Goal: Task Accomplishment & Management: Complete application form

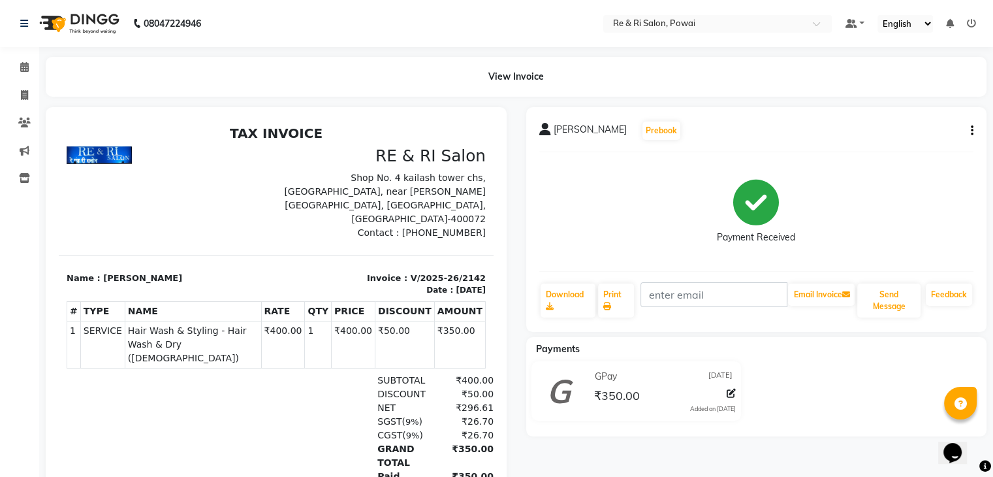
select select "service"
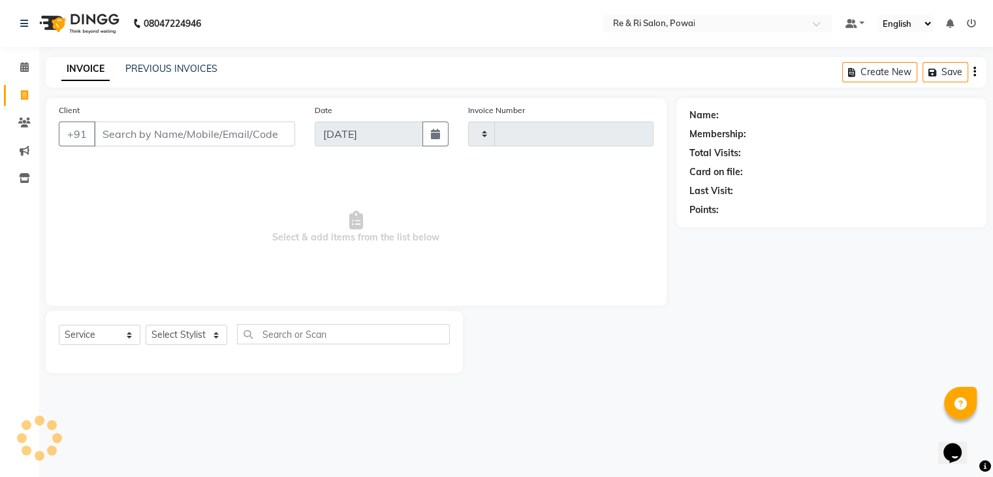
type input "2143"
select select "5364"
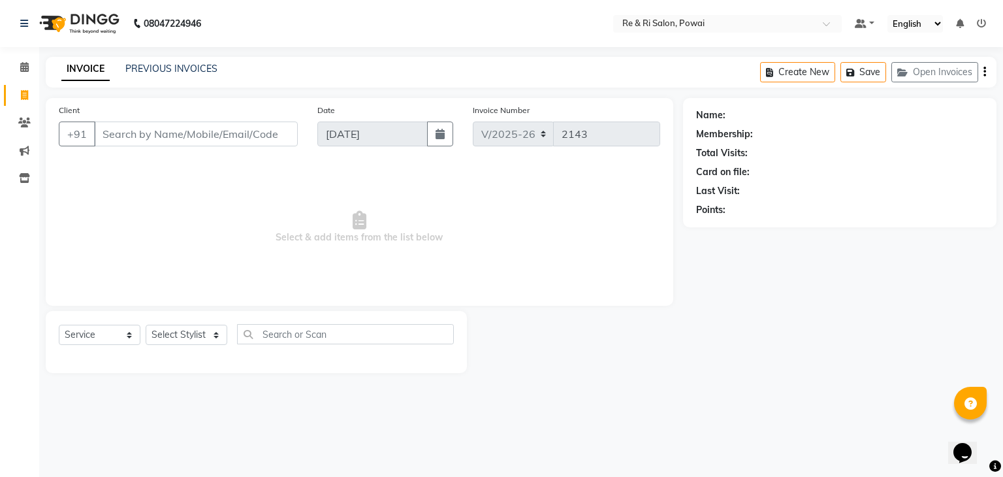
click at [146, 129] on input "Client" at bounding box center [196, 133] width 204 height 25
type input "9819272338"
click at [214, 334] on select "Select Stylist [PERSON_NAME] [PERSON_NAME] Ayesha Danish Poonam [PERSON_NAME]" at bounding box center [187, 334] width 82 height 20
select select "63988"
click at [146, 325] on select "Select Stylist [PERSON_NAME] [PERSON_NAME] Ayesha Danish Poonam [PERSON_NAME]" at bounding box center [187, 334] width 82 height 20
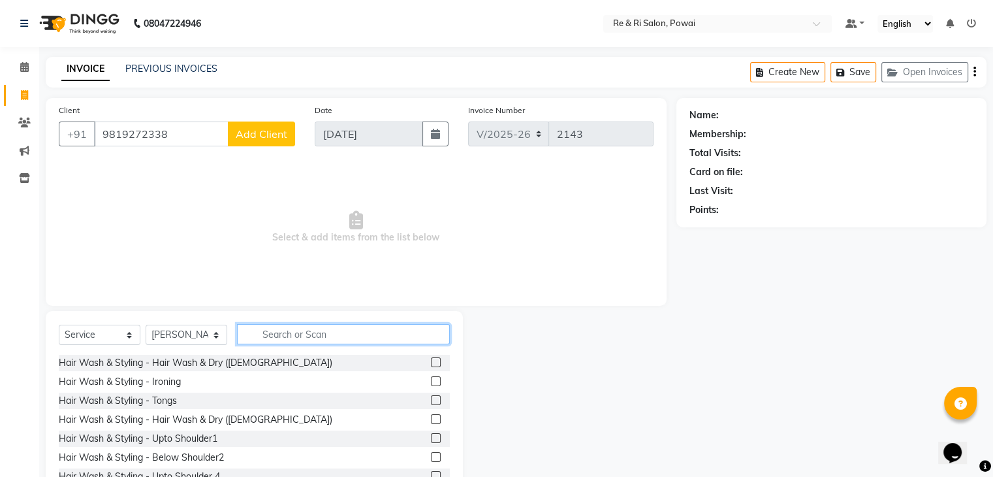
click at [321, 335] on input "text" at bounding box center [343, 334] width 213 height 20
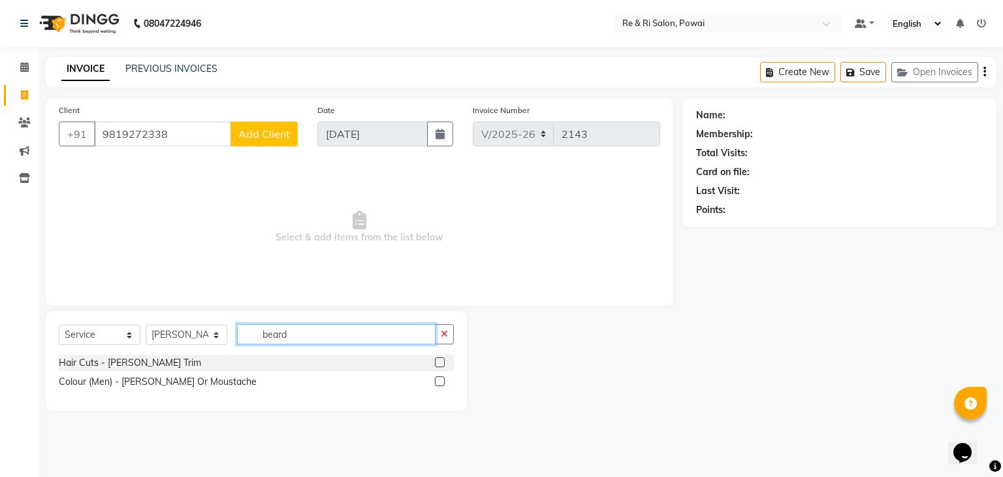
type input "beard"
click at [441, 366] on label at bounding box center [440, 362] width 10 height 10
click at [441, 366] on input "checkbox" at bounding box center [439, 362] width 8 height 8
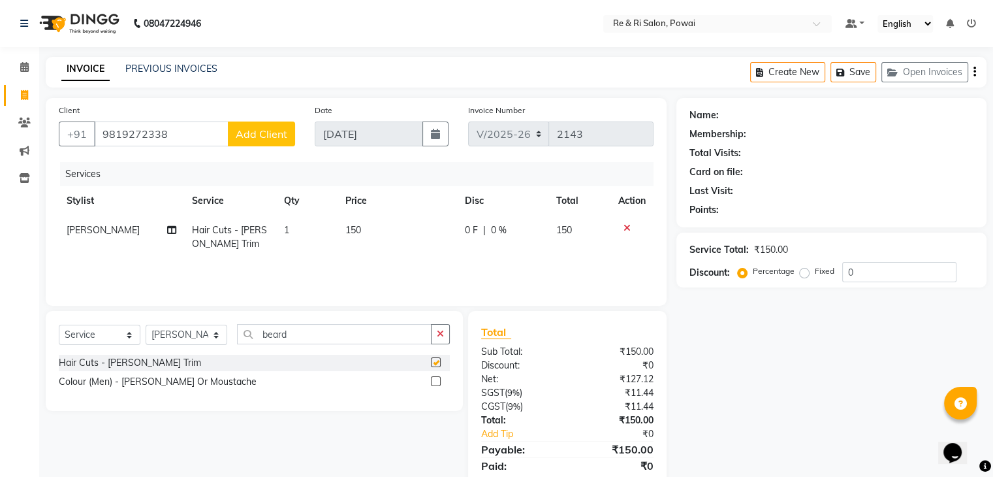
checkbox input "false"
click at [255, 133] on span "Add Client" at bounding box center [262, 133] width 52 height 13
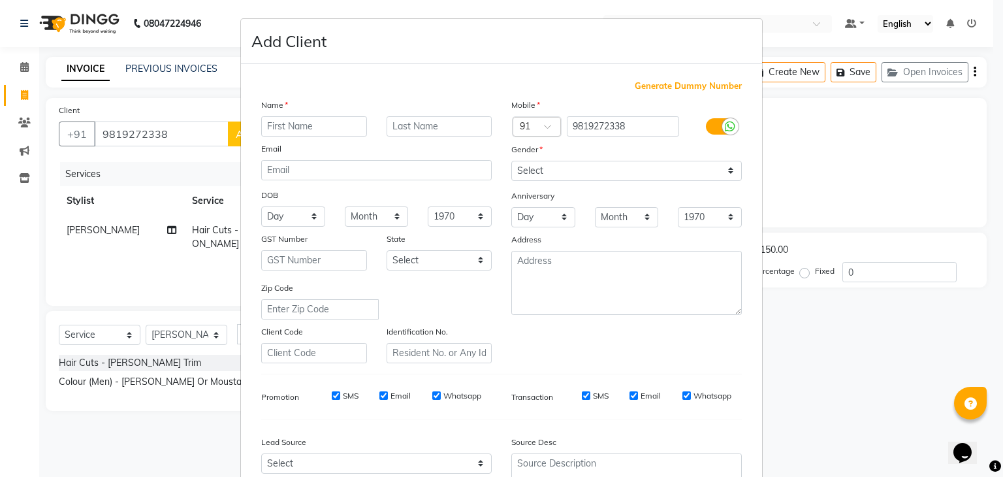
click at [293, 127] on input "text" at bounding box center [314, 126] width 106 height 20
type input "p. k."
click at [430, 126] on input "text" at bounding box center [439, 126] width 106 height 20
type input "saraswat"
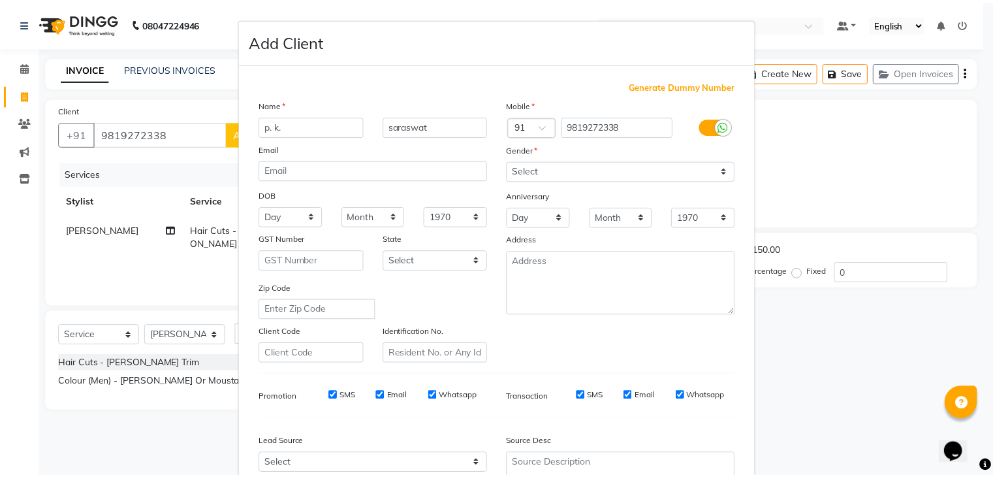
scroll to position [133, 0]
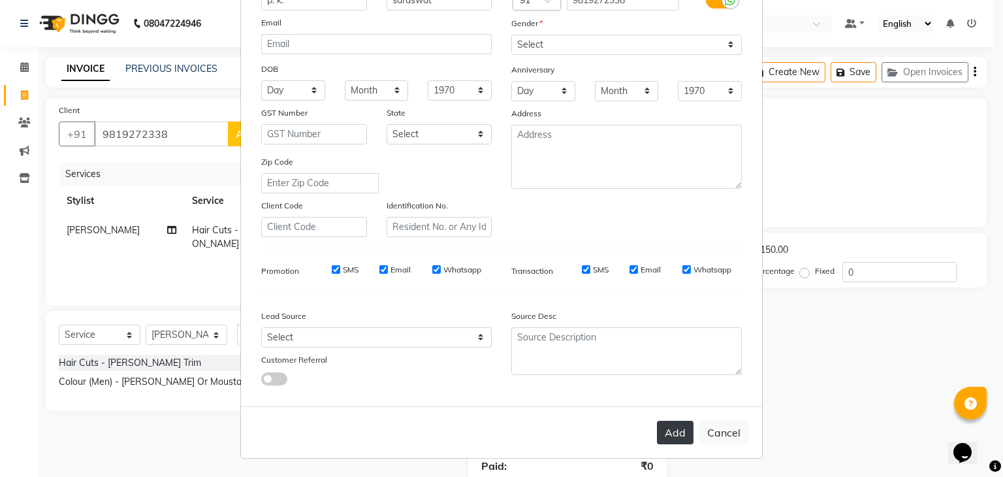
click at [670, 429] on button "Add" at bounding box center [675, 432] width 37 height 24
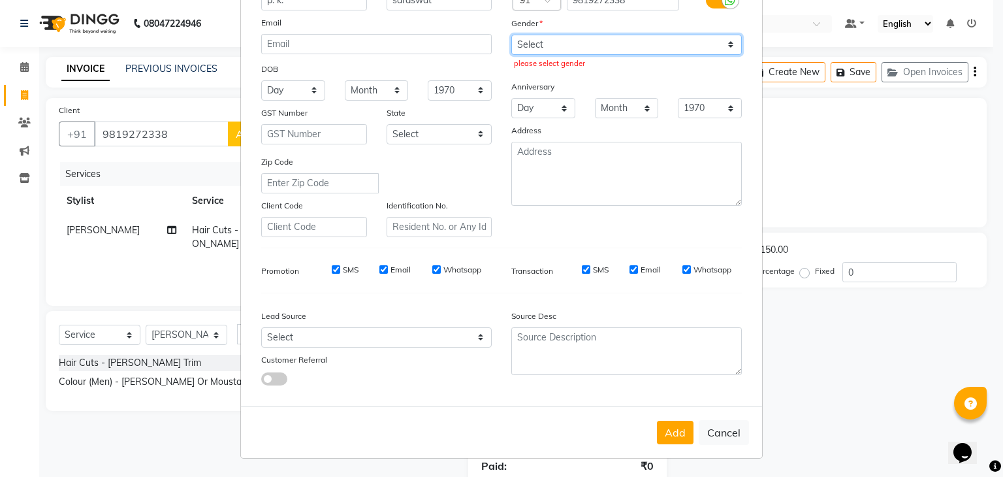
click at [728, 38] on select "Select [DEMOGRAPHIC_DATA] [DEMOGRAPHIC_DATA] Other Prefer Not To Say" at bounding box center [626, 45] width 230 height 20
select select "[DEMOGRAPHIC_DATA]"
click at [511, 35] on select "Select [DEMOGRAPHIC_DATA] [DEMOGRAPHIC_DATA] Other Prefer Not To Say" at bounding box center [626, 45] width 230 height 20
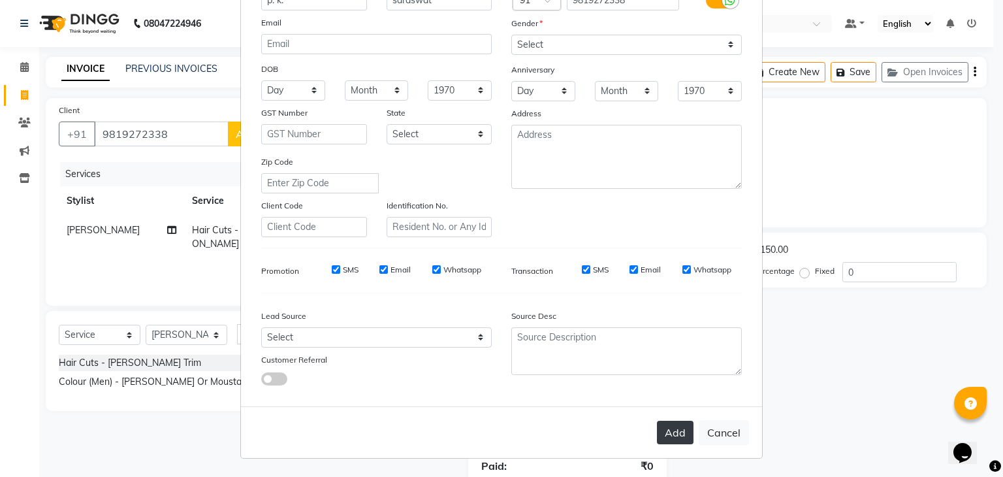
click at [668, 434] on button "Add" at bounding box center [675, 432] width 37 height 24
type input "98******38"
select select
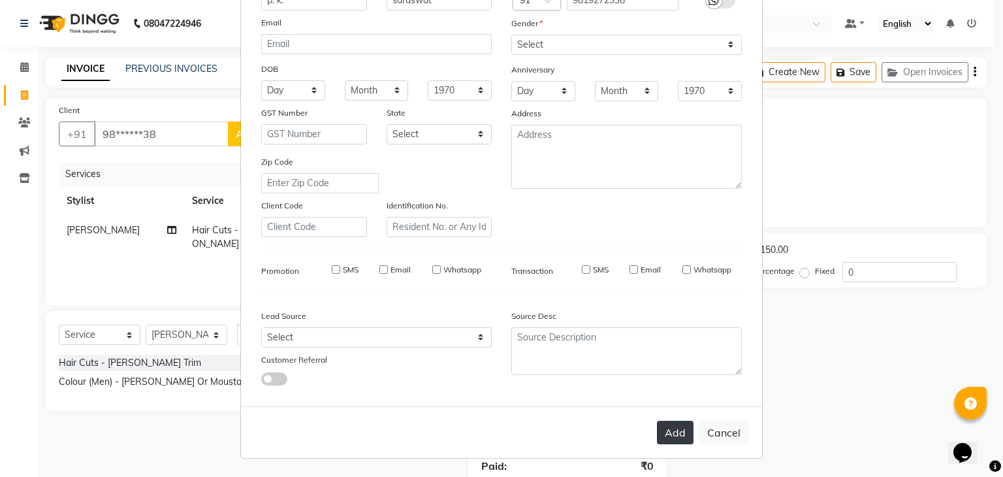
select select
checkbox input "false"
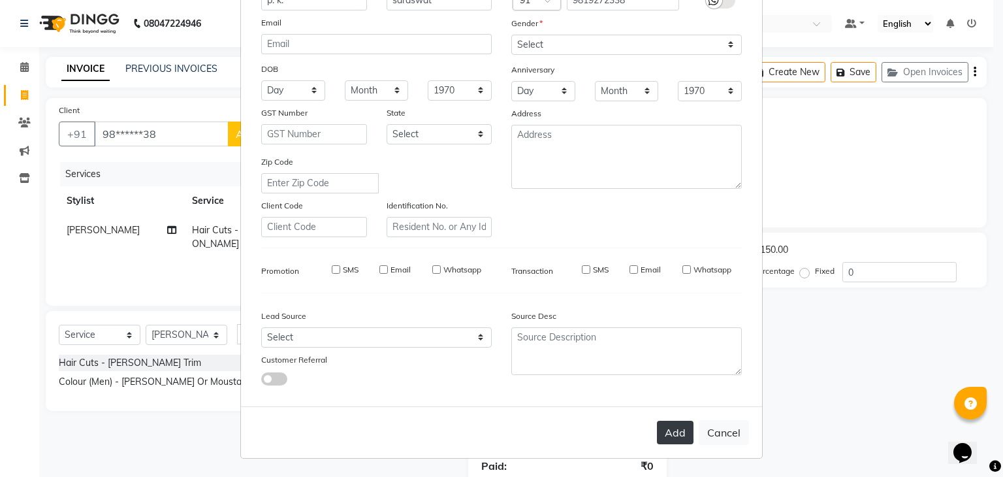
checkbox input "false"
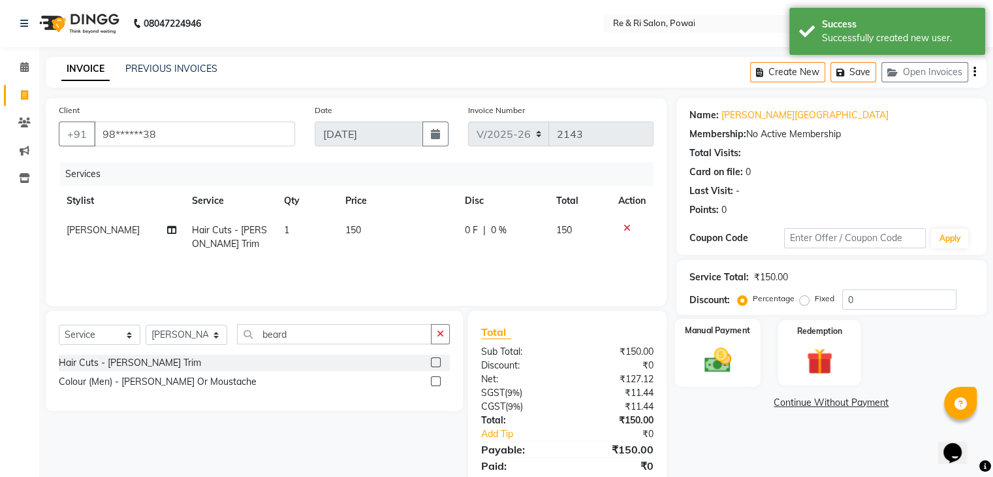
click at [736, 358] on img at bounding box center [717, 360] width 44 height 31
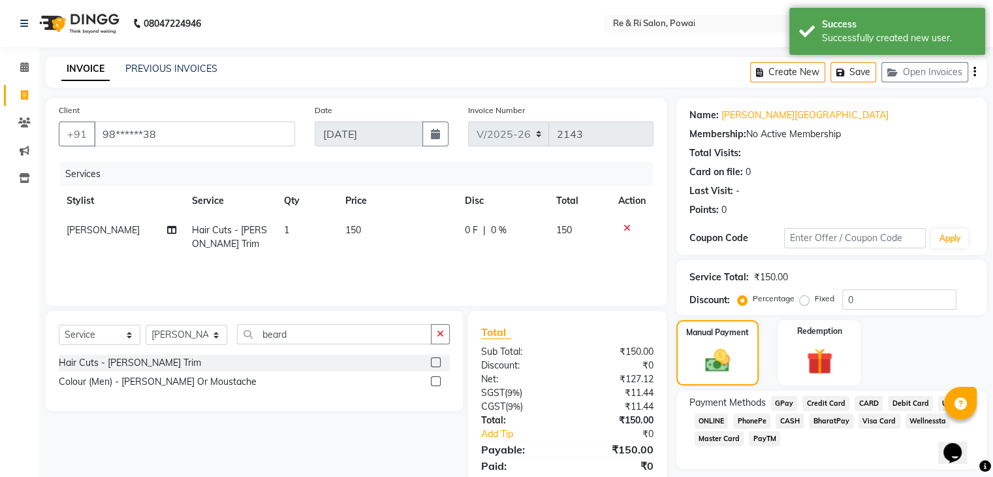
click at [784, 407] on span "GPay" at bounding box center [784, 403] width 27 height 15
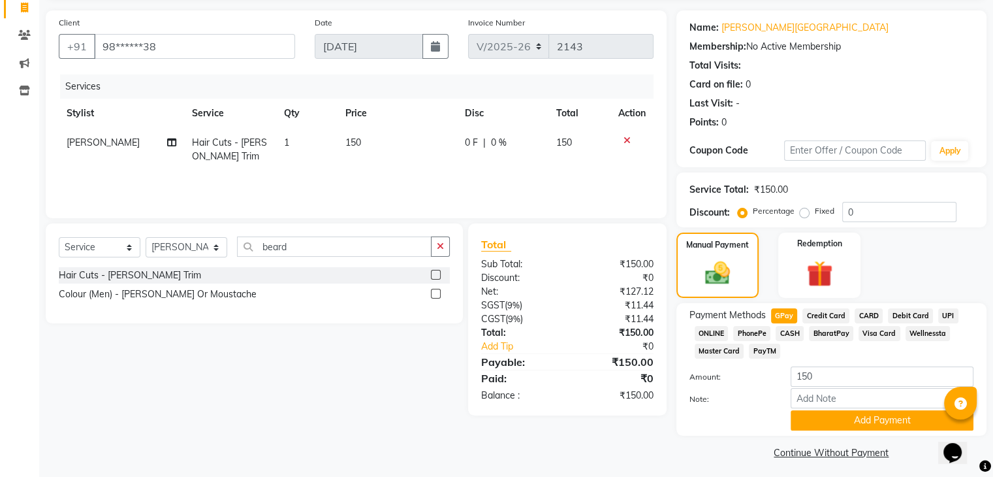
scroll to position [95, 0]
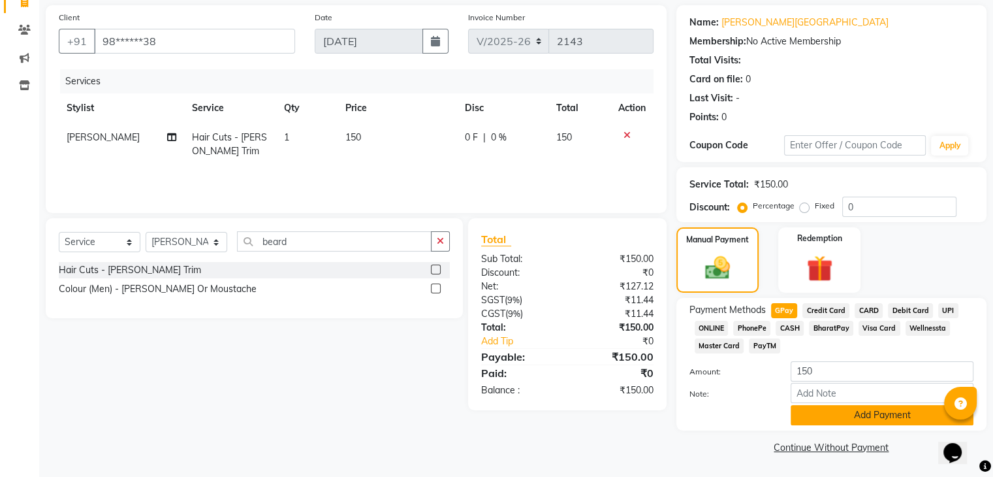
click at [856, 419] on button "Add Payment" at bounding box center [882, 415] width 183 height 20
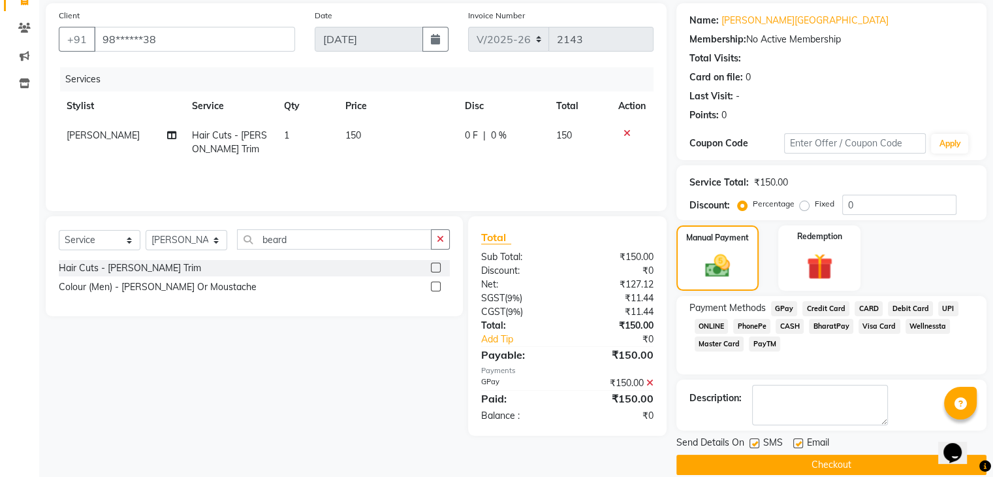
click at [796, 441] on label at bounding box center [798, 443] width 10 height 10
click at [796, 441] on input "checkbox" at bounding box center [797, 443] width 8 height 8
checkbox input "false"
click at [751, 446] on label at bounding box center [754, 443] width 10 height 10
click at [751, 446] on input "checkbox" at bounding box center [753, 443] width 8 height 8
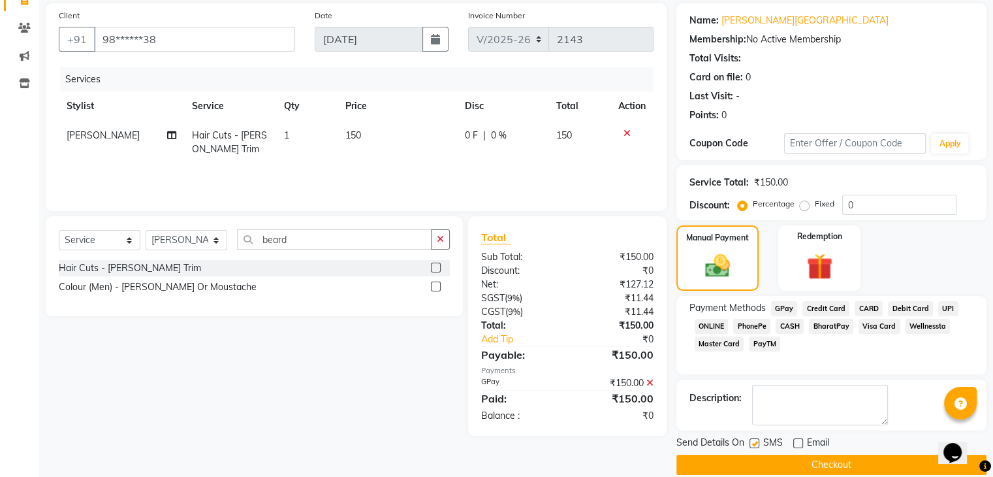
checkbox input "false"
click at [749, 464] on button "Checkout" at bounding box center [831, 464] width 310 height 20
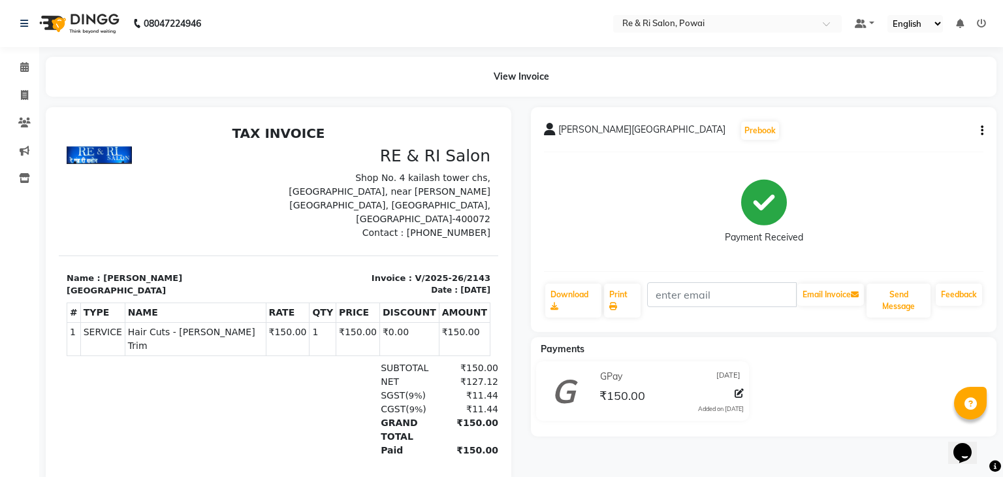
select select "5364"
select select "service"
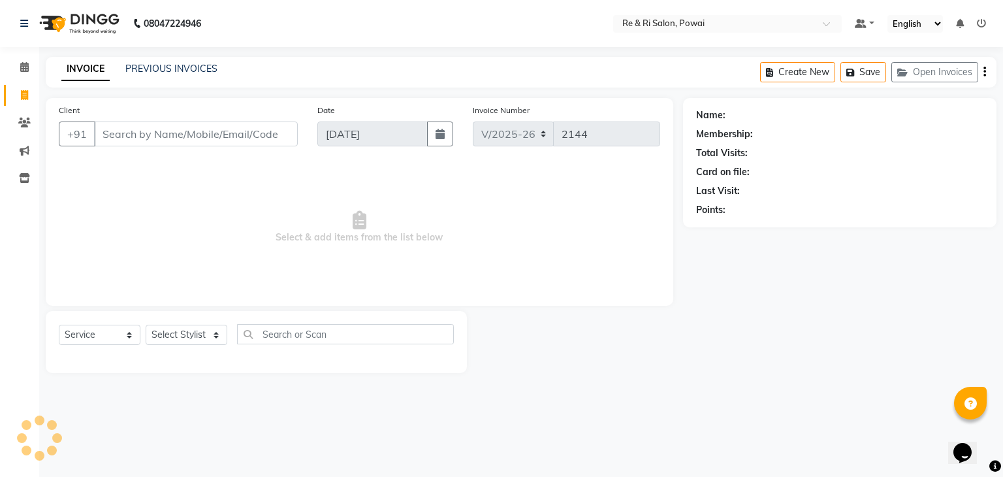
click at [125, 135] on input "Client" at bounding box center [196, 133] width 204 height 25
type input "8910052472"
click at [272, 133] on span "Add Client" at bounding box center [264, 133] width 52 height 13
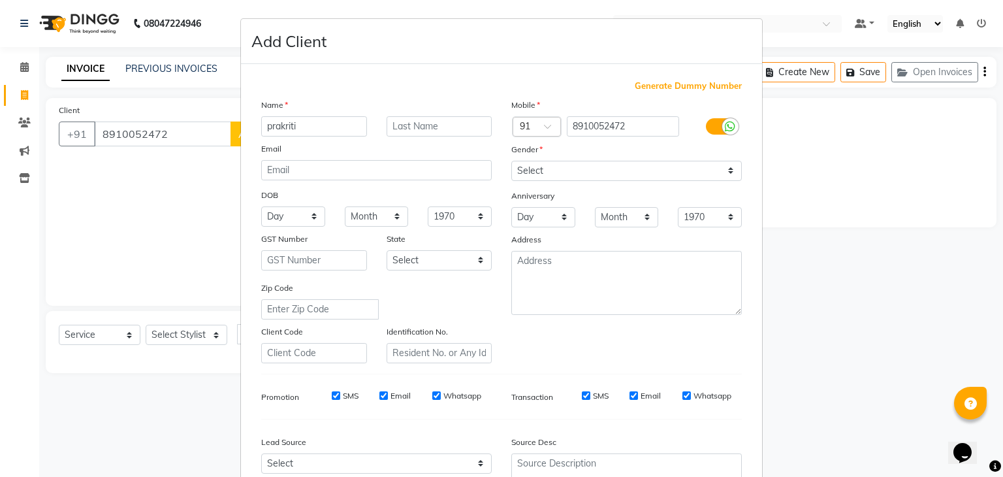
type input "prakriti"
click at [421, 127] on input "text" at bounding box center [439, 126] width 106 height 20
click at [640, 171] on select "Select [DEMOGRAPHIC_DATA] [DEMOGRAPHIC_DATA] Other Prefer Not To Say" at bounding box center [626, 171] width 230 height 20
select select "[DEMOGRAPHIC_DATA]"
click at [511, 161] on select "Select [DEMOGRAPHIC_DATA] [DEMOGRAPHIC_DATA] Other Prefer Not To Say" at bounding box center [626, 171] width 230 height 20
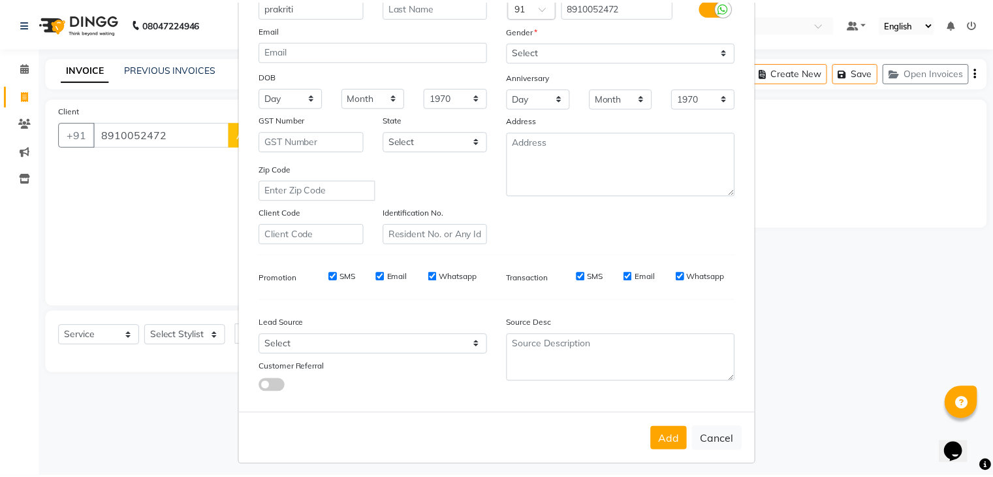
scroll to position [133, 0]
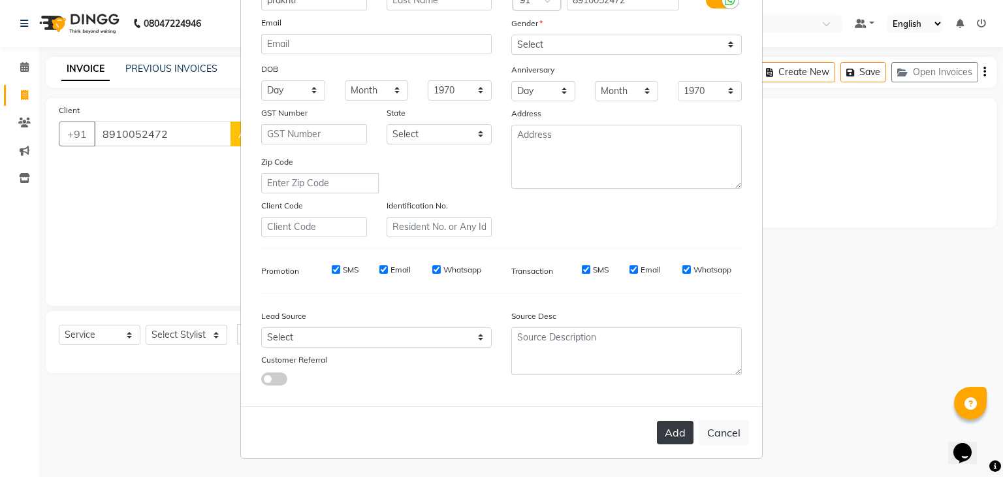
click at [671, 435] on button "Add" at bounding box center [675, 432] width 37 height 24
type input "89******72"
select select
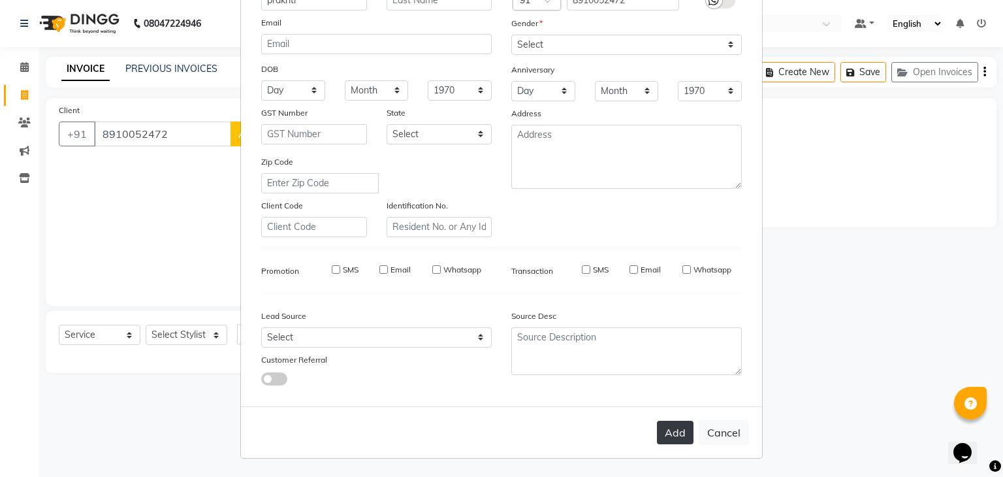
select select
checkbox input "false"
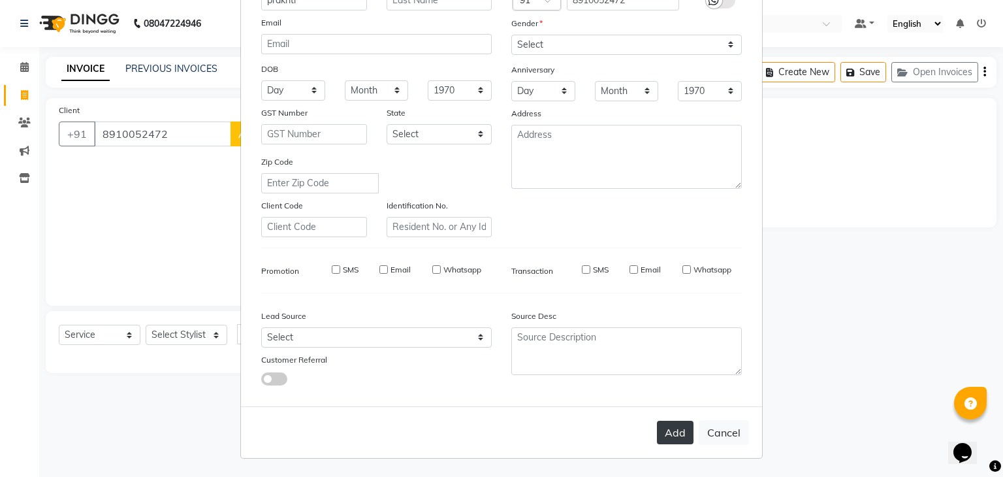
checkbox input "false"
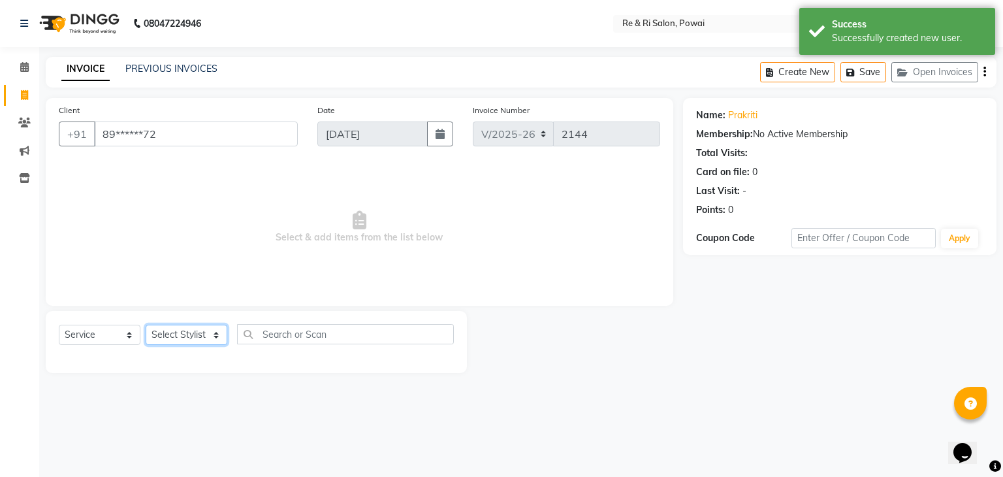
click at [219, 337] on select "Select Stylist [PERSON_NAME] [PERSON_NAME] Ayesha Danish Poonam [PERSON_NAME]" at bounding box center [187, 334] width 82 height 20
select select "90547"
click at [146, 325] on select "Select Stylist [PERSON_NAME] [PERSON_NAME] Ayesha Danish Poonam [PERSON_NAME]" at bounding box center [187, 334] width 82 height 20
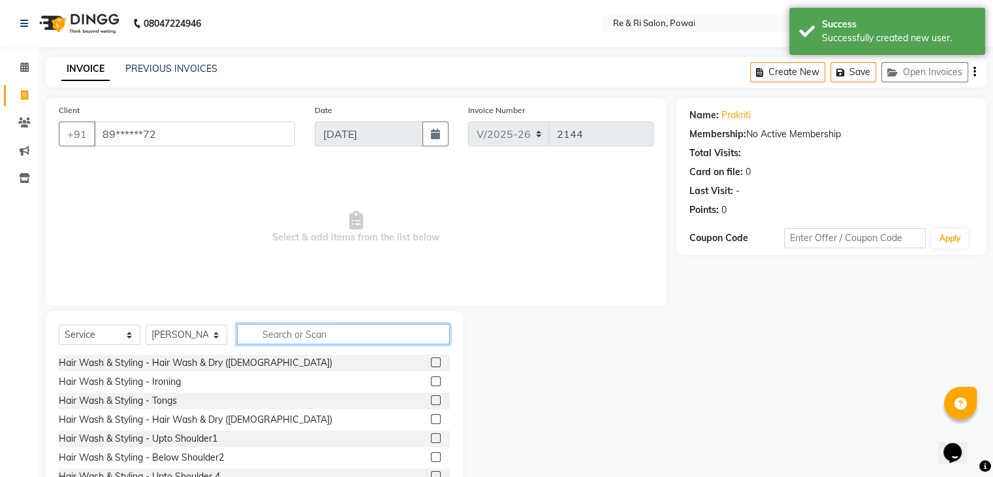
click at [316, 331] on input "text" at bounding box center [343, 334] width 213 height 20
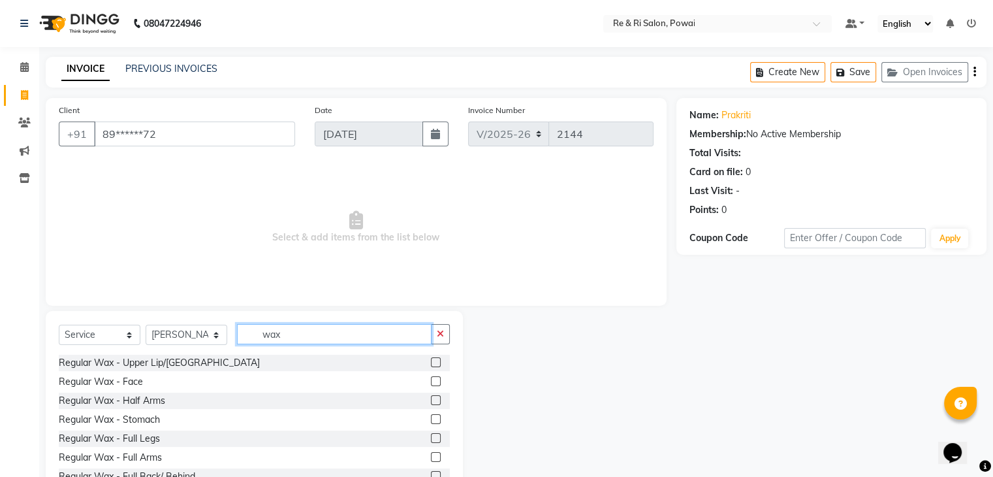
scroll to position [114, 0]
type input "wax"
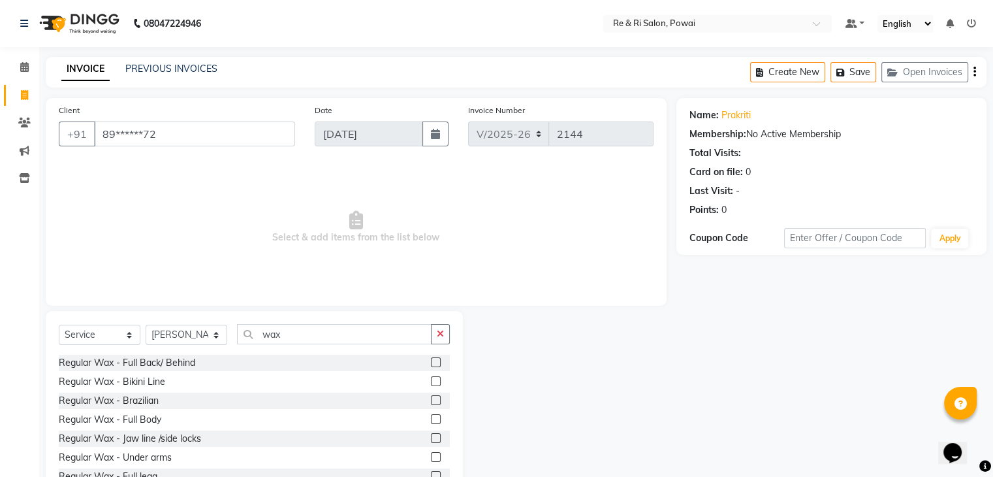
click at [431, 457] on label at bounding box center [436, 457] width 10 height 10
click at [431, 457] on input "checkbox" at bounding box center [435, 457] width 8 height 8
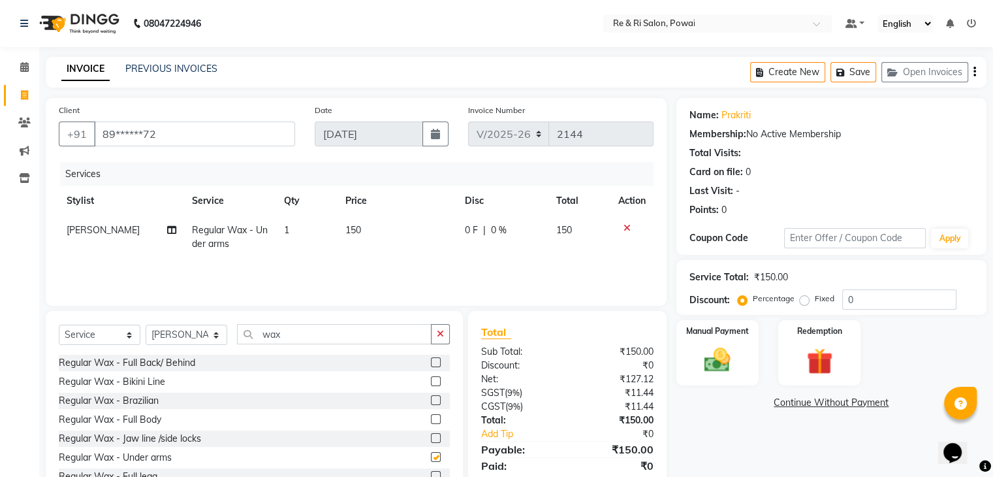
checkbox input "false"
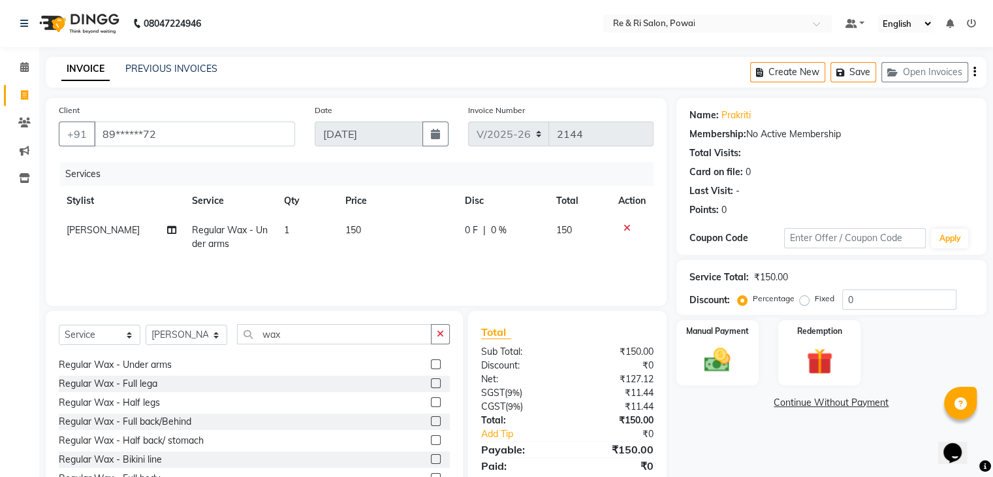
scroll to position [204, 0]
click at [352, 230] on span "150" at bounding box center [353, 230] width 16 height 12
select select "90547"
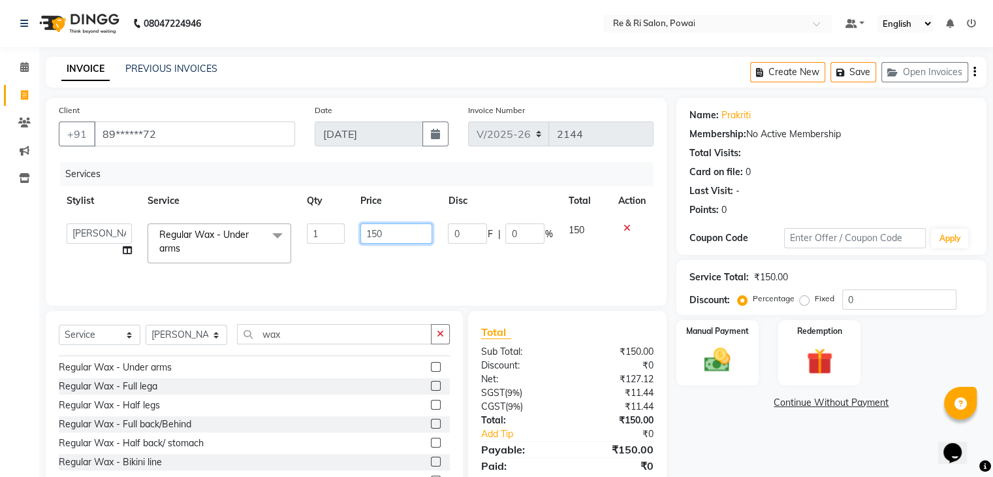
click at [386, 234] on input "150" at bounding box center [396, 233] width 72 height 20
type input "1"
type input "200"
click at [574, 230] on td "150" at bounding box center [585, 242] width 50 height 55
select select "90547"
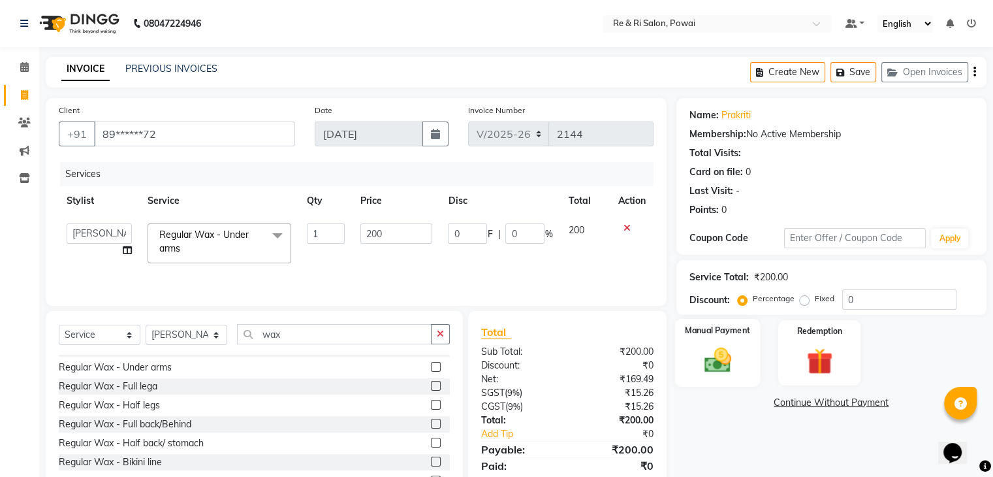
click at [719, 353] on img at bounding box center [717, 360] width 44 height 31
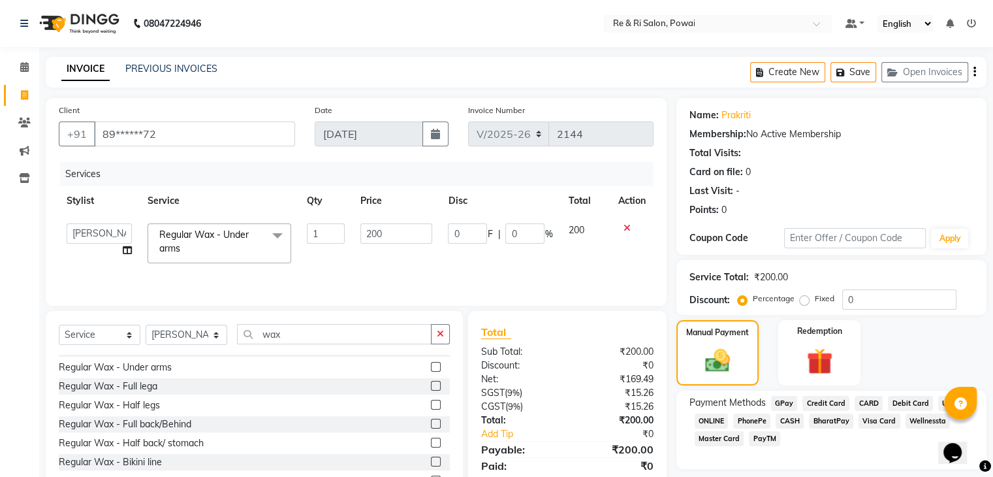
click at [783, 400] on span "GPay" at bounding box center [784, 403] width 27 height 15
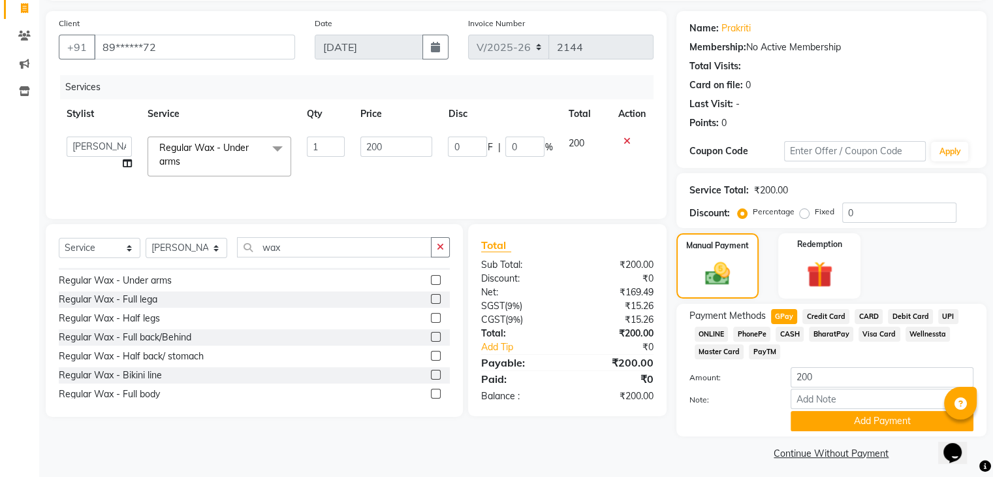
scroll to position [95, 0]
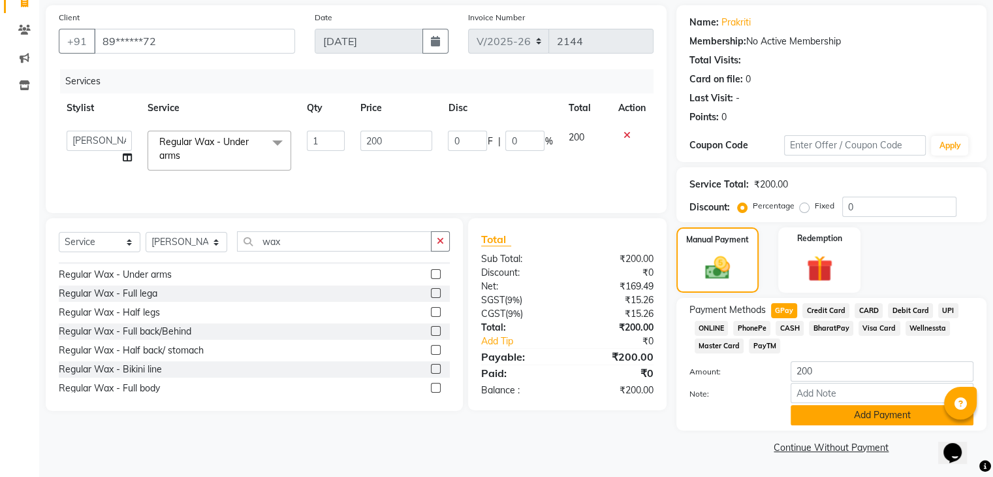
click at [906, 405] on button "Add Payment" at bounding box center [882, 415] width 183 height 20
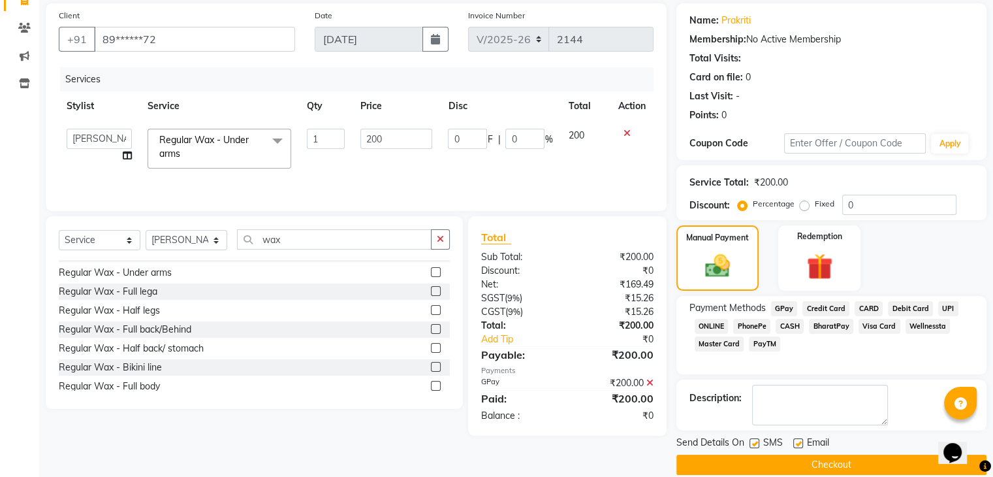
click at [802, 438] on label at bounding box center [798, 443] width 10 height 10
click at [802, 439] on input "checkbox" at bounding box center [797, 443] width 8 height 8
checkbox input "false"
click at [752, 443] on label at bounding box center [754, 443] width 10 height 10
click at [752, 443] on input "checkbox" at bounding box center [753, 443] width 8 height 8
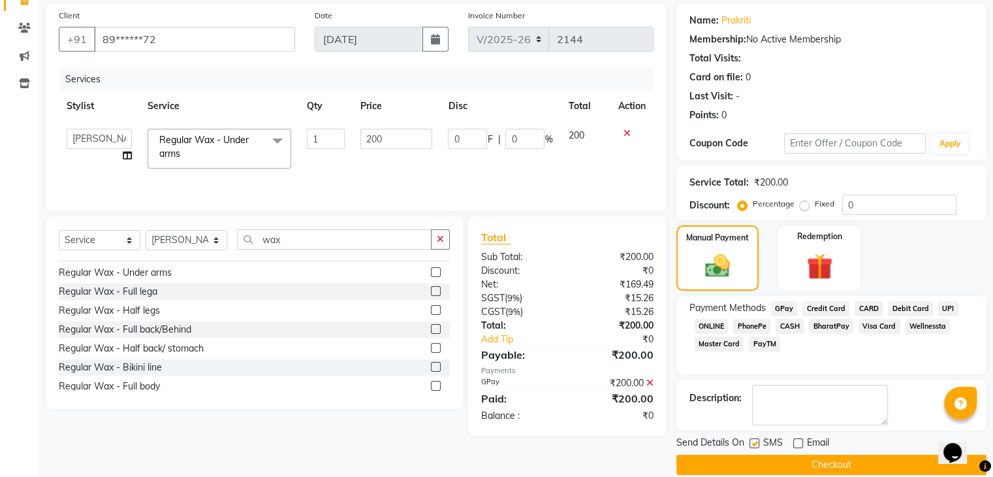
checkbox input "false"
click at [762, 460] on button "Checkout" at bounding box center [831, 464] width 310 height 20
